Goal: Information Seeking & Learning: Learn about a topic

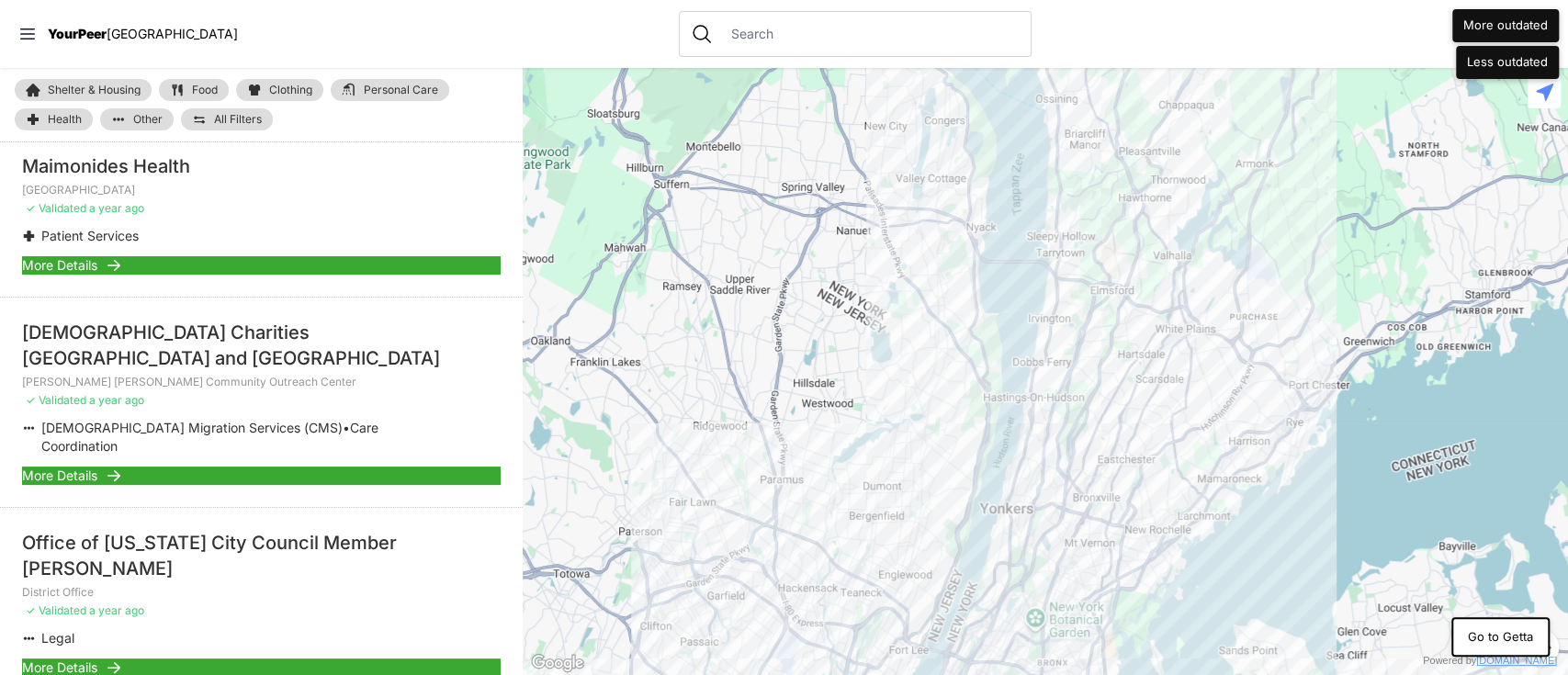
scroll to position [244, 0]
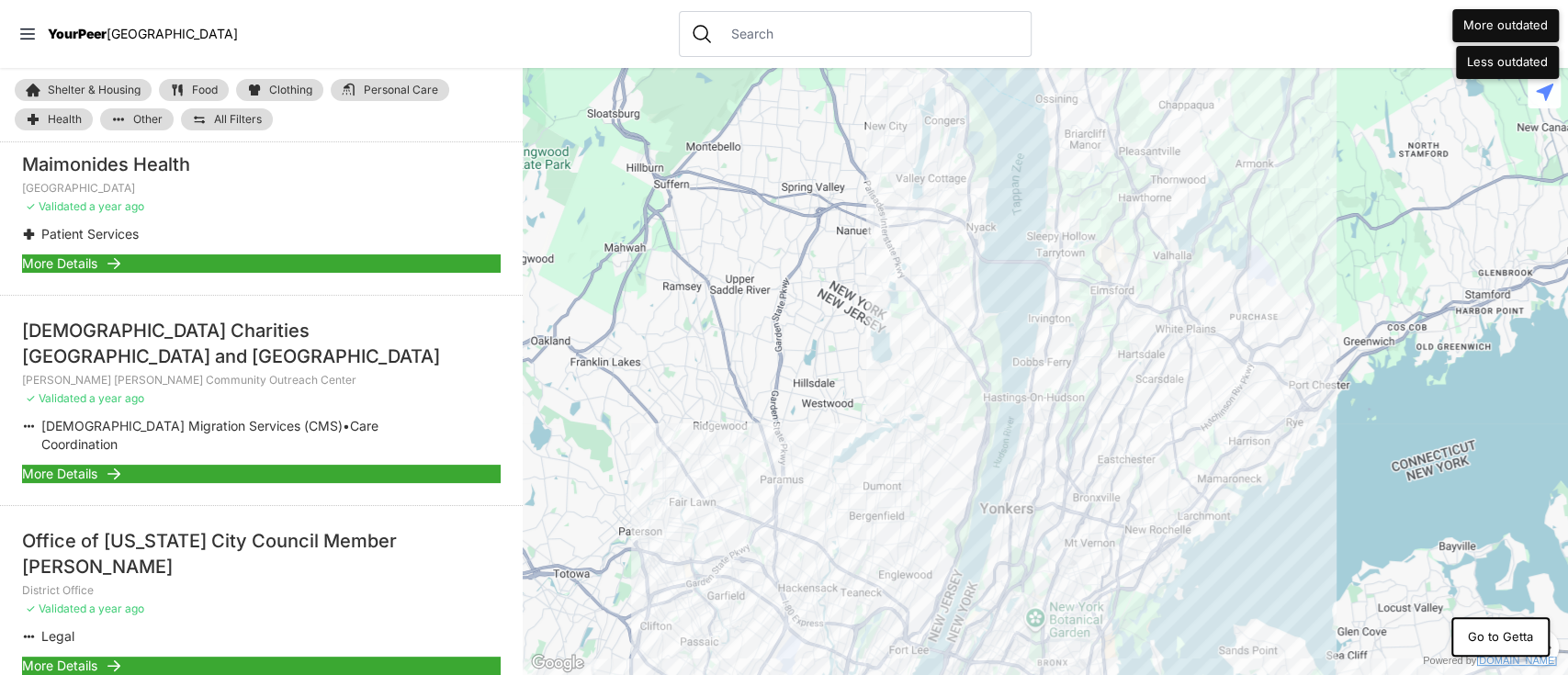
click at [71, 465] on span "More Details" at bounding box center [59, 474] width 75 height 18
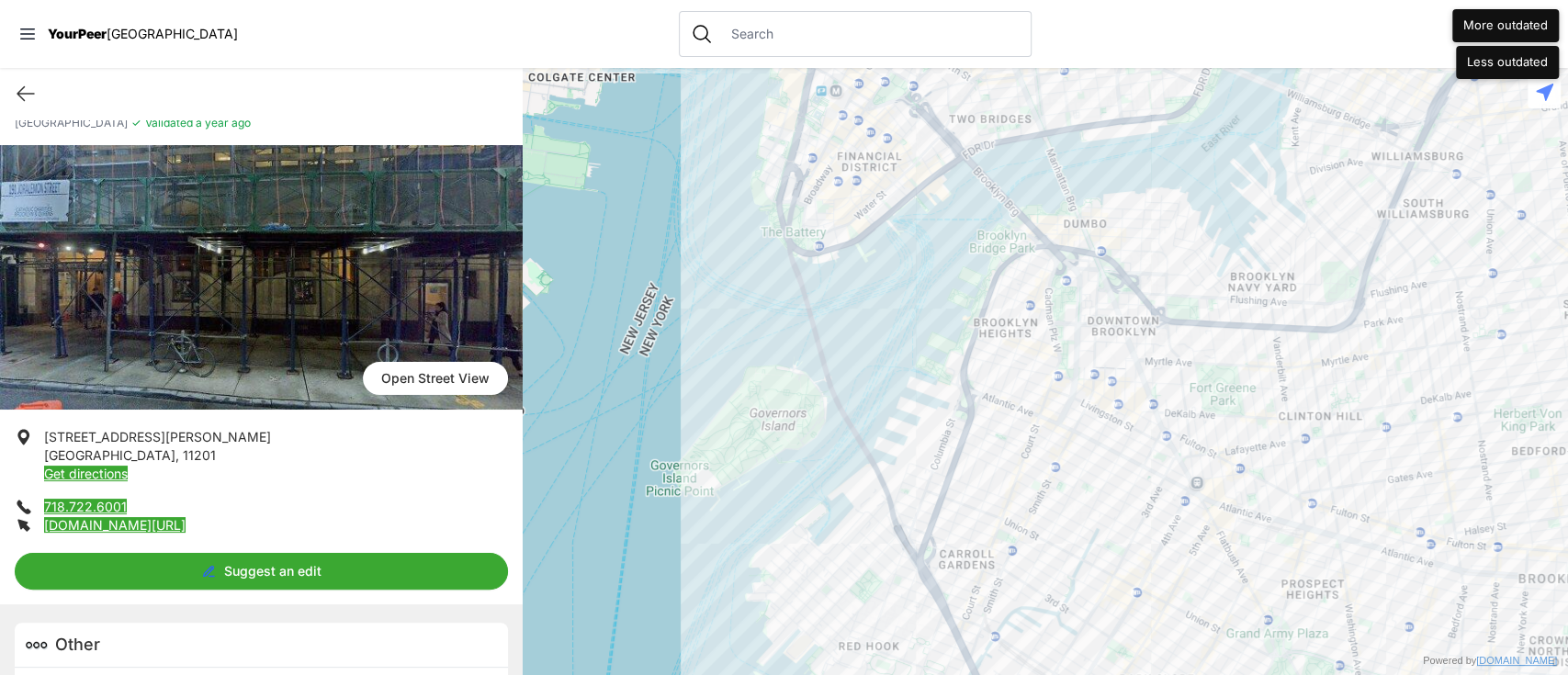
scroll to position [165, 0]
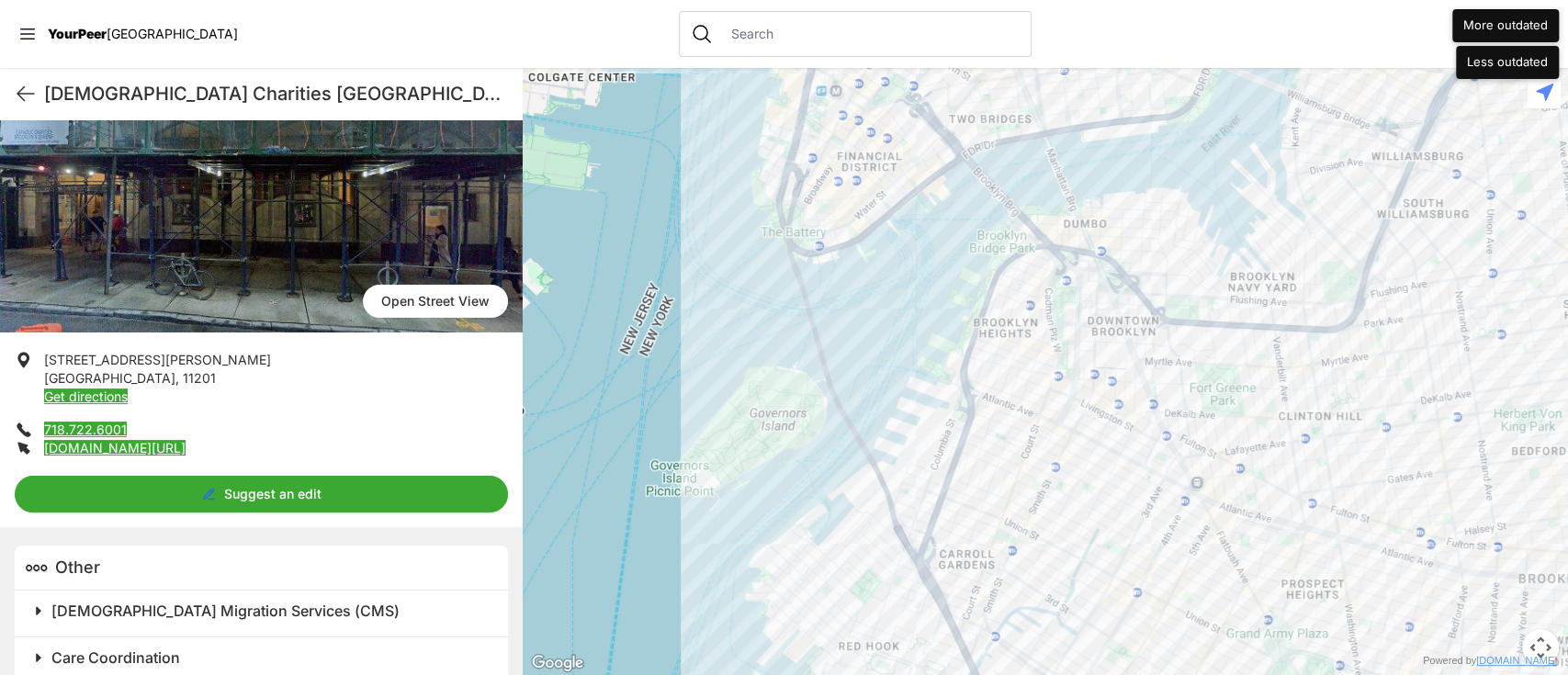
click at [233, 602] on span "[DEMOGRAPHIC_DATA] Migration Services (CMS)" at bounding box center [226, 611] width 348 height 18
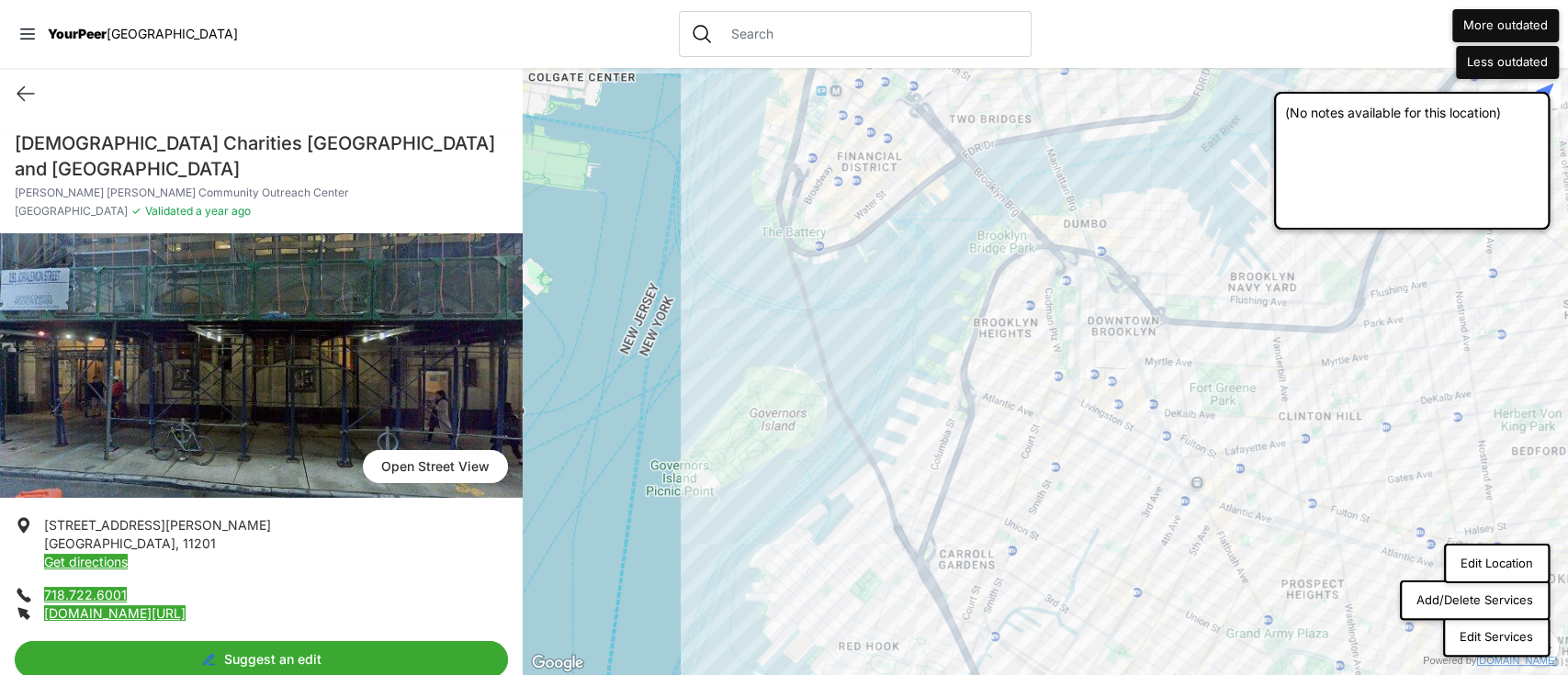
scroll to position [551, 0]
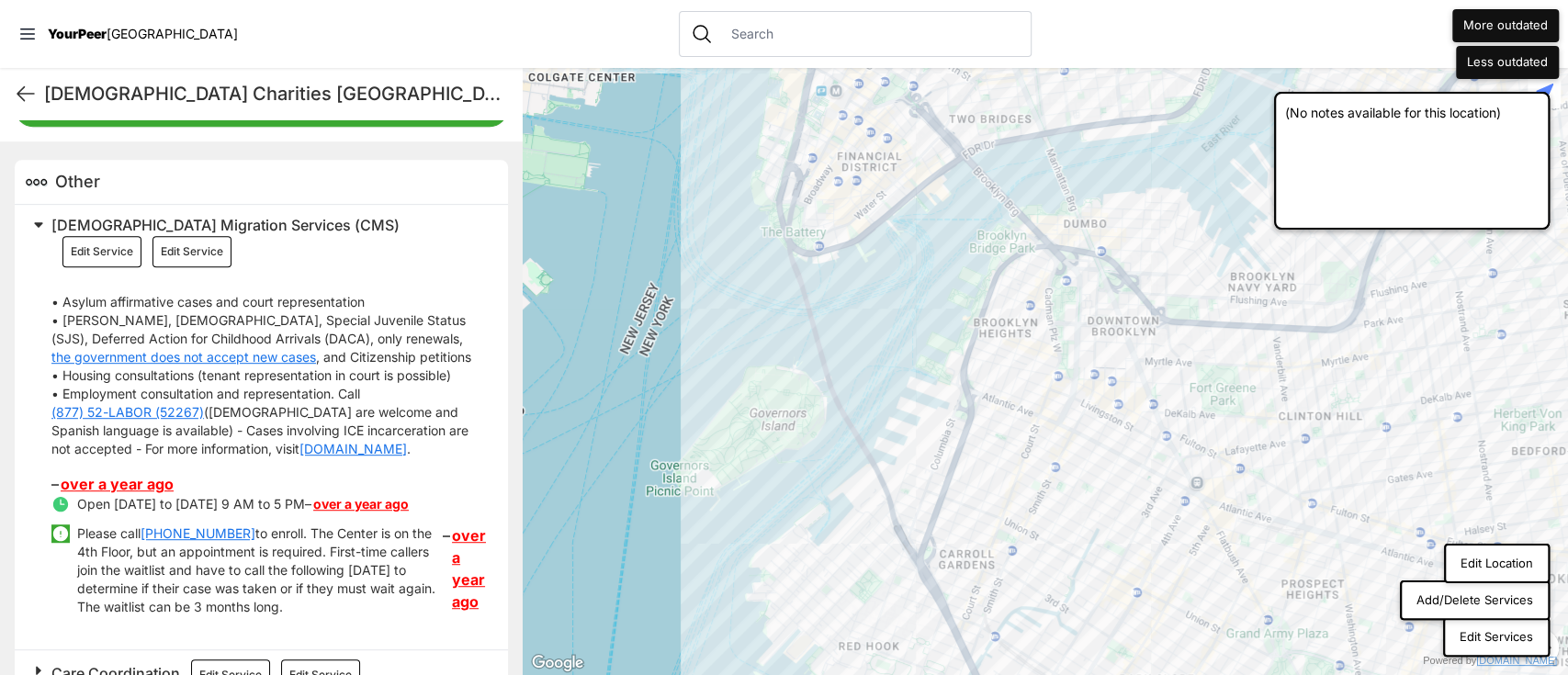
click at [106, 664] on span "Care Coordination" at bounding box center [116, 673] width 128 height 18
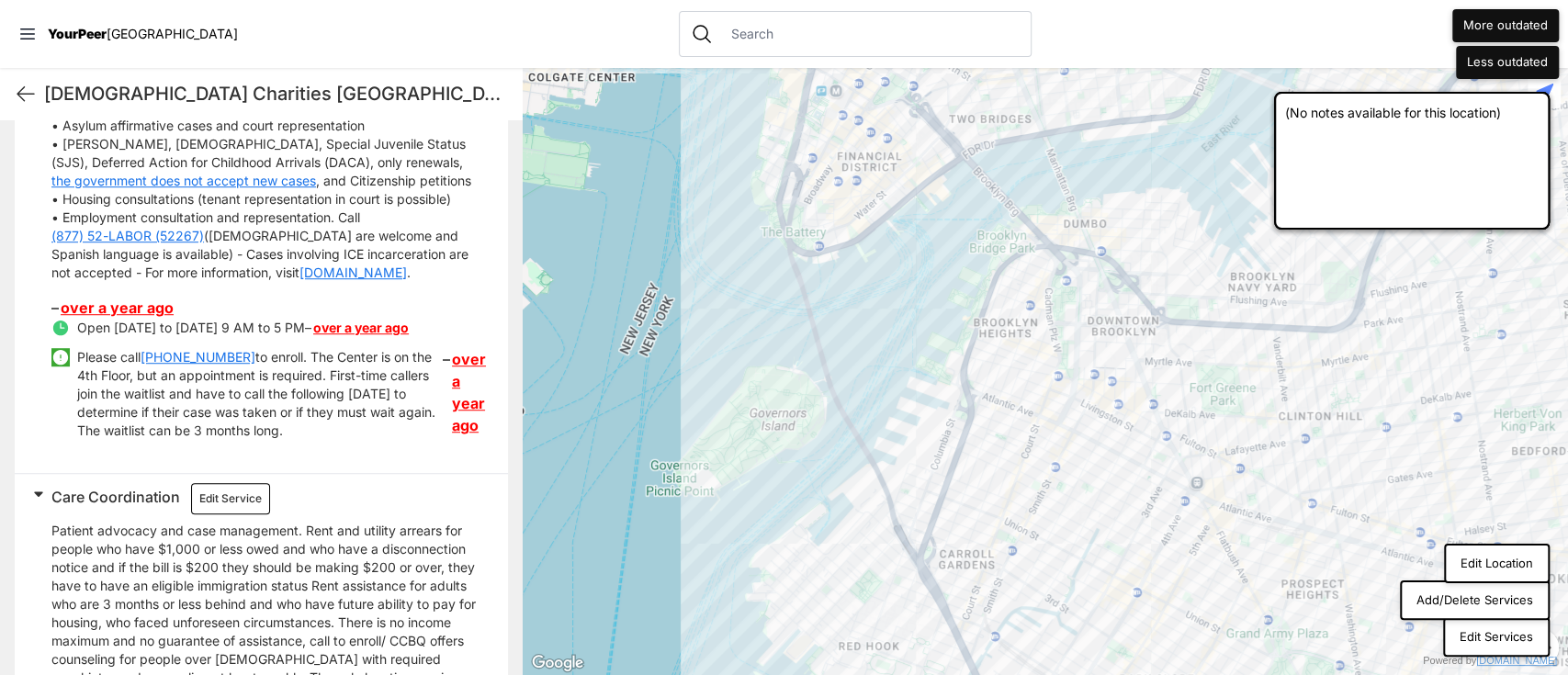
scroll to position [972, 0]
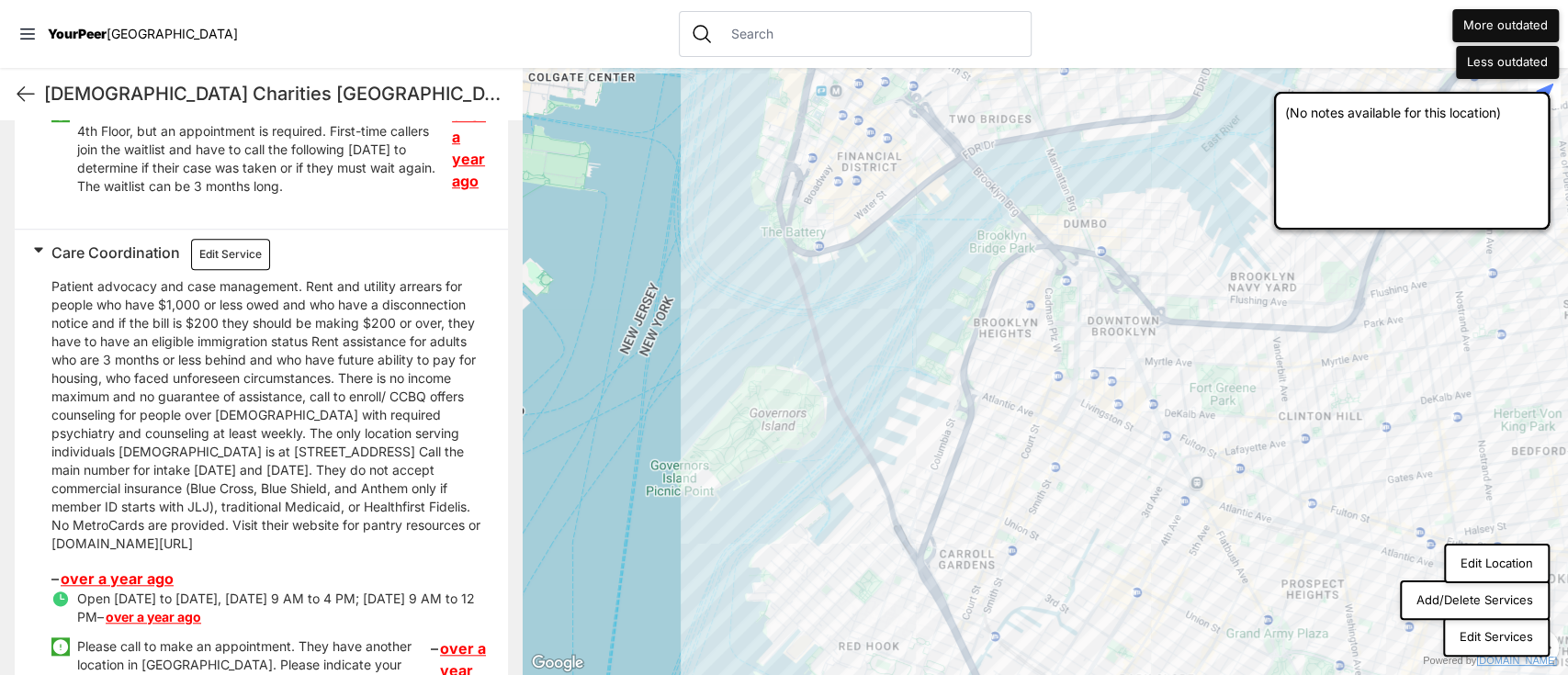
click at [108, 570] on link "over a year ago" at bounding box center [117, 579] width 113 height 18
